Goal: Find specific page/section: Find specific page/section

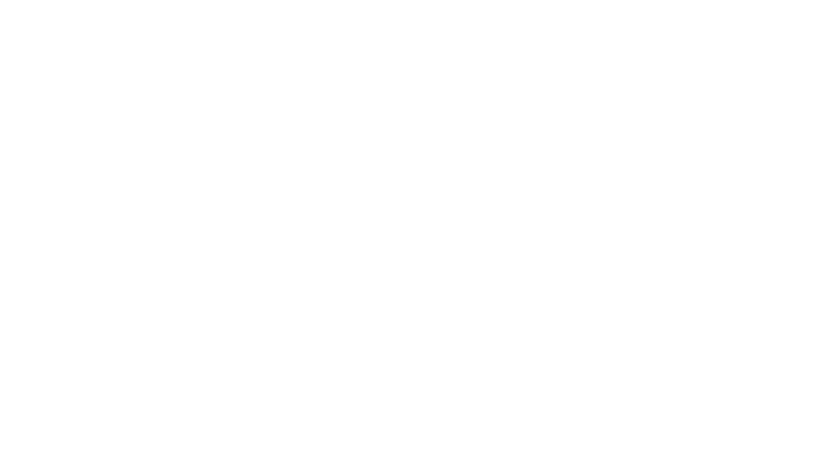
click at [95, 4] on html at bounding box center [415, 2] width 831 height 4
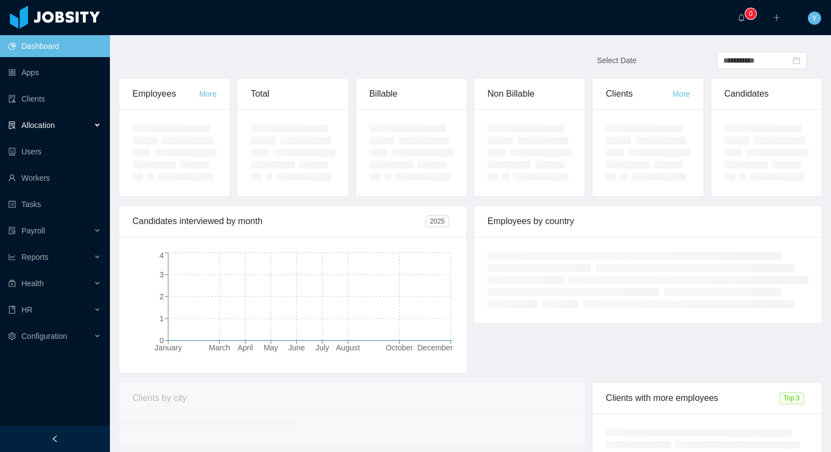
click at [55, 134] on div "Allocation" at bounding box center [55, 125] width 110 height 22
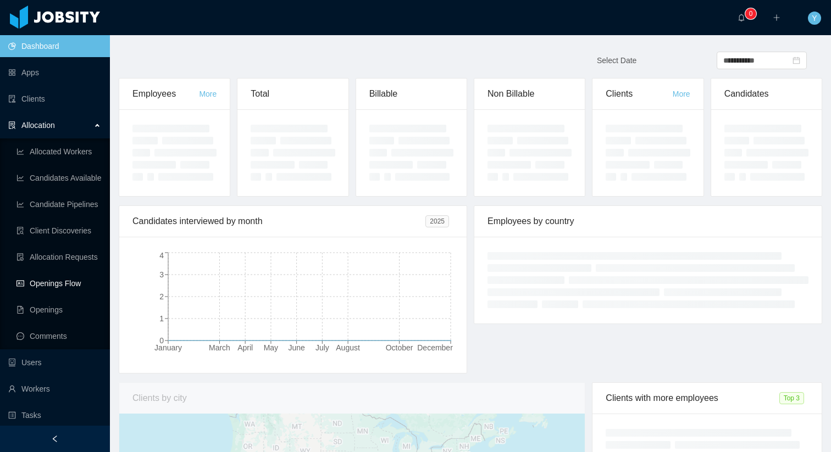
click at [48, 282] on link "Openings Flow" at bounding box center [58, 284] width 85 height 22
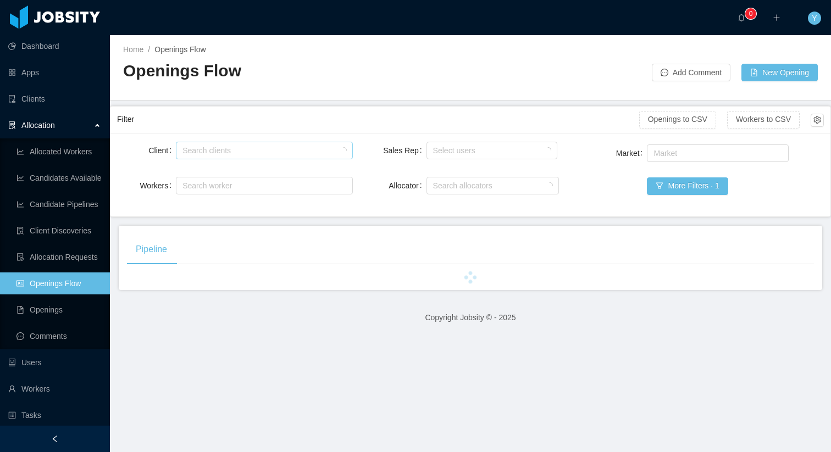
click at [259, 156] on div "Search clients" at bounding box center [262, 150] width 167 height 16
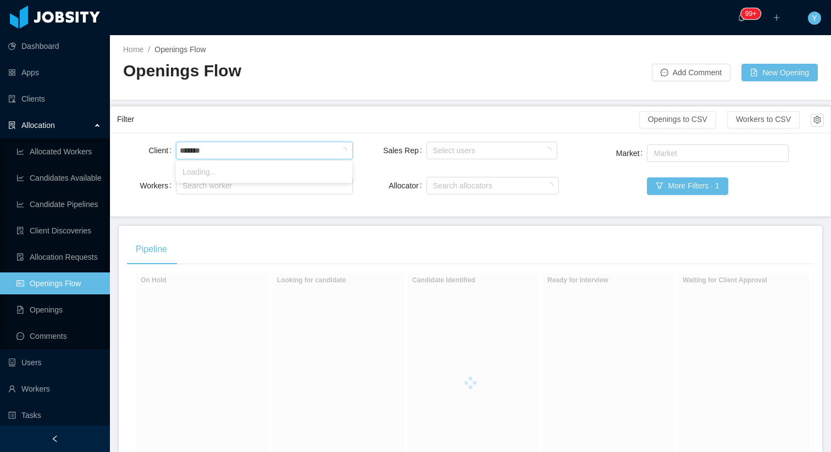
type input "********"
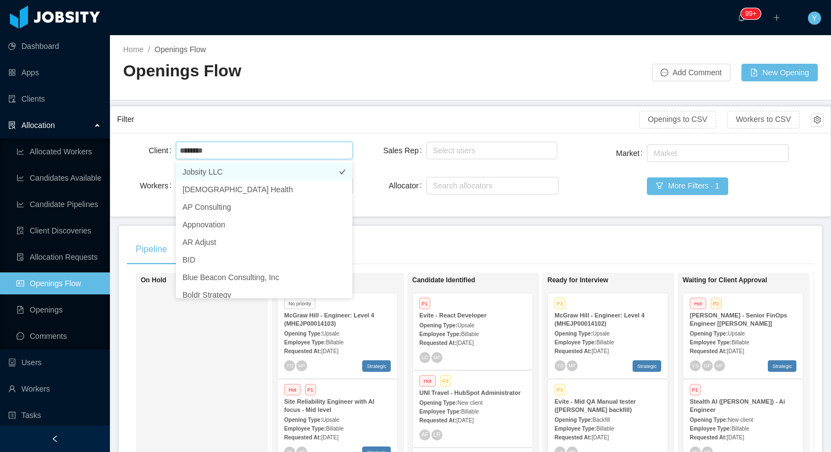
click at [268, 168] on li "Jobsity LLC" at bounding box center [264, 172] width 176 height 18
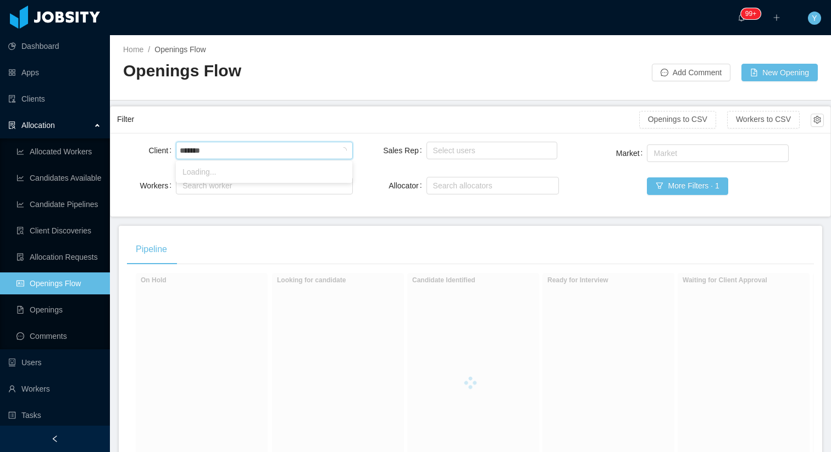
type input "********"
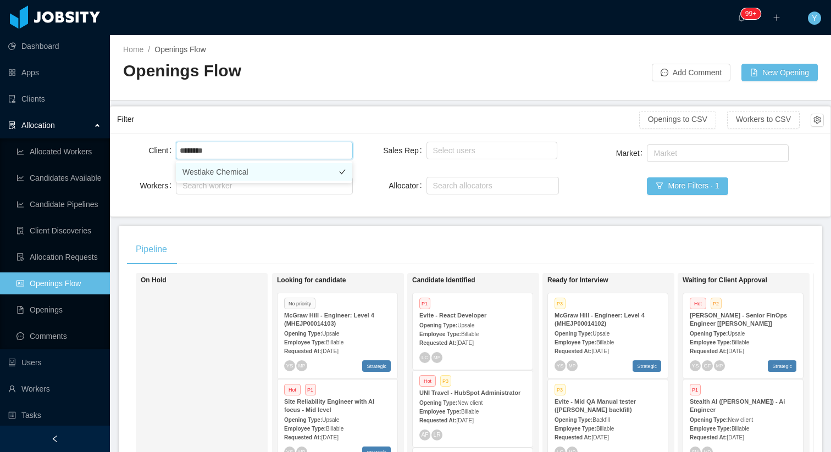
click at [262, 178] on li "Westlake Chemical" at bounding box center [264, 172] width 176 height 18
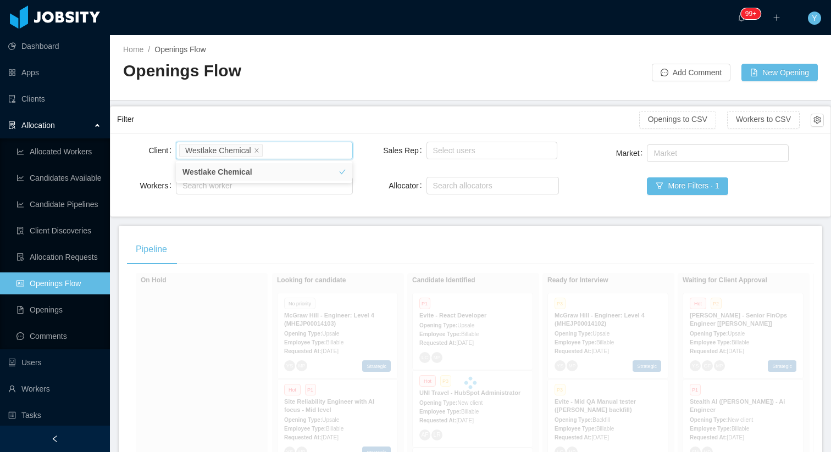
click at [288, 122] on div "Filter" at bounding box center [378, 119] width 522 height 20
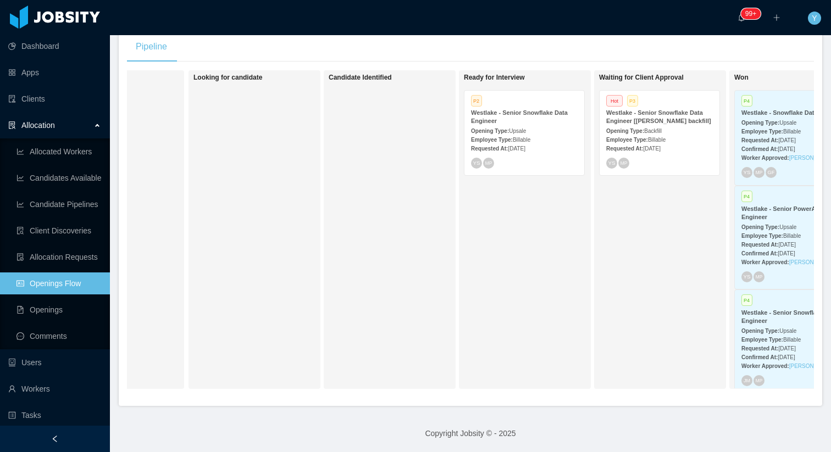
scroll to position [0, 122]
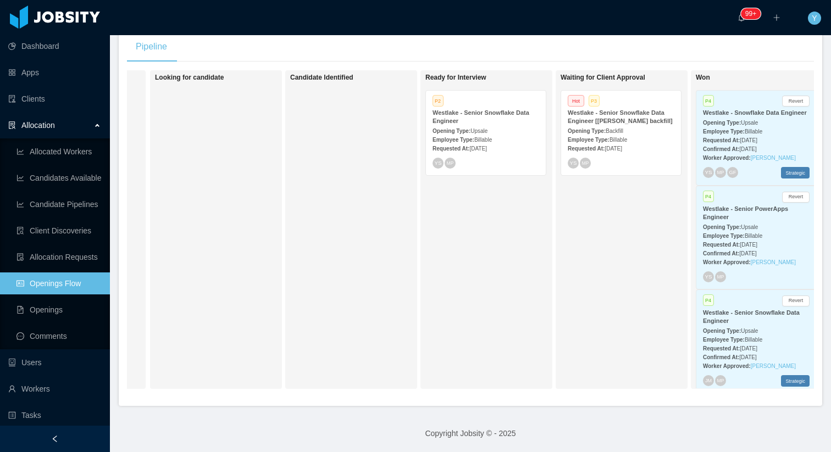
click at [511, 126] on div "Opening Type: Upsale" at bounding box center [486, 131] width 107 height 12
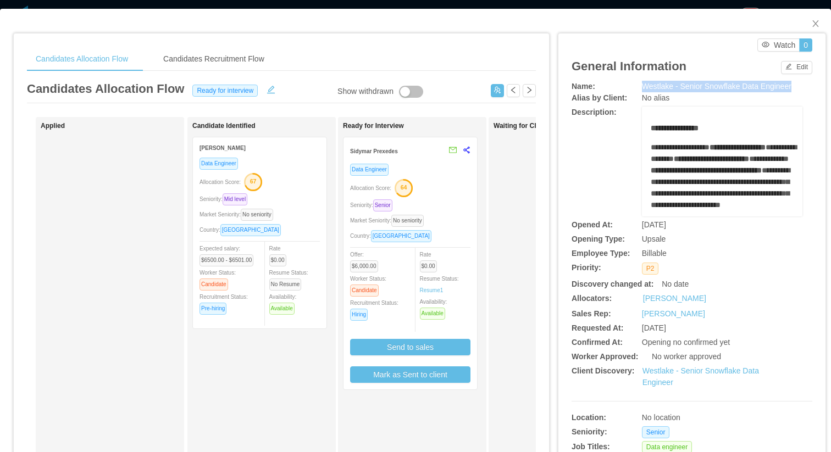
drag, startPoint x: 644, startPoint y: 87, endPoint x: 799, endPoint y: 86, distance: 155.5
click at [799, 86] on div "Westlake - Senior Snowflake Data Engineer" at bounding box center [722, 87] width 160 height 12
copy span "Westlake - Senior Snowflake Data Engineer"
